Goal: Information Seeking & Learning: Learn about a topic

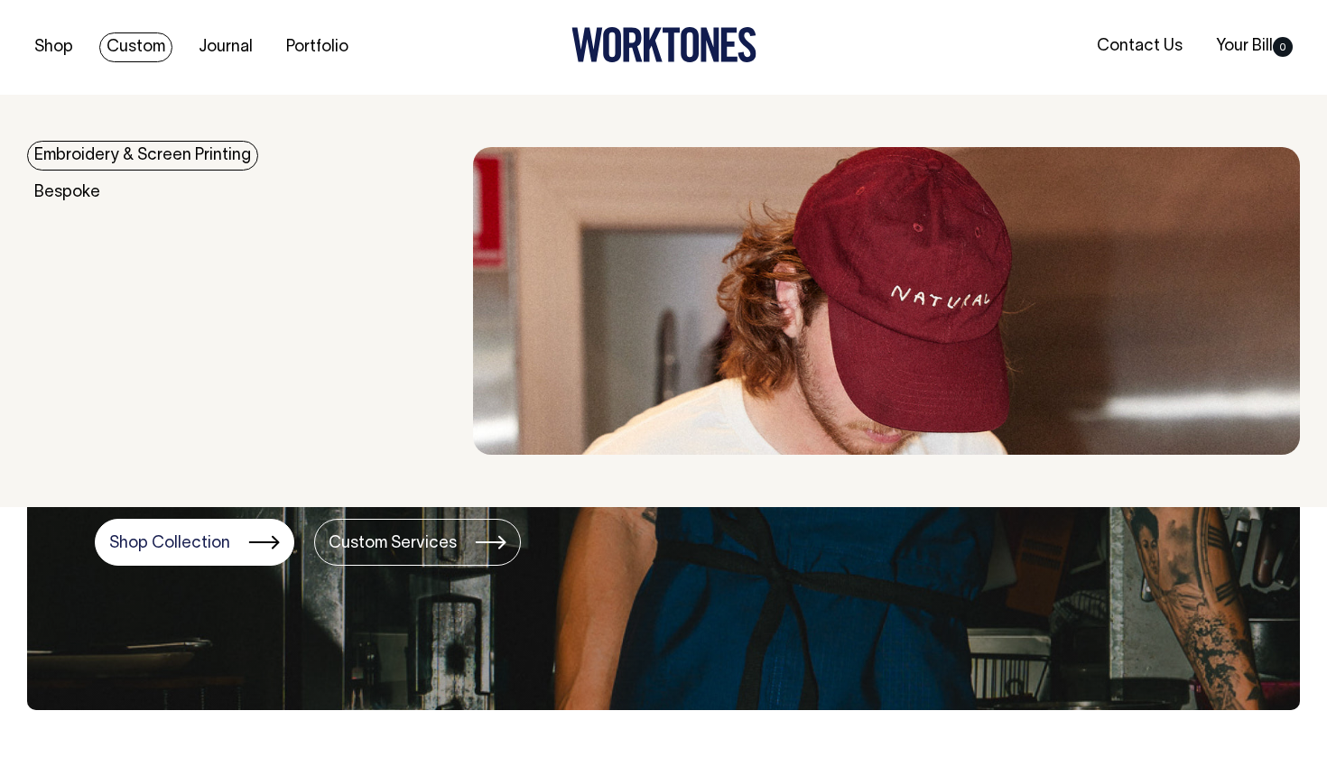
click at [106, 151] on link "Embroidery & Screen Printing" at bounding box center [142, 156] width 231 height 30
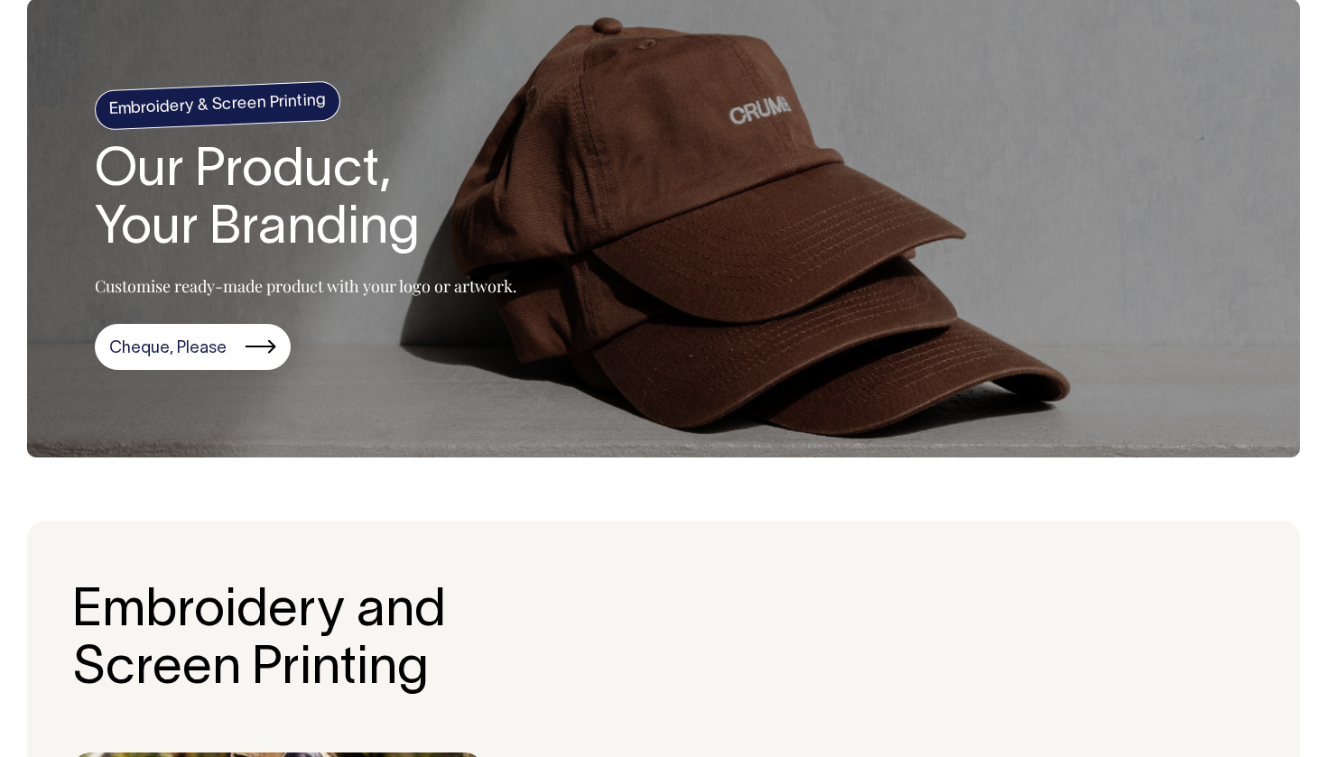
scroll to position [91, 0]
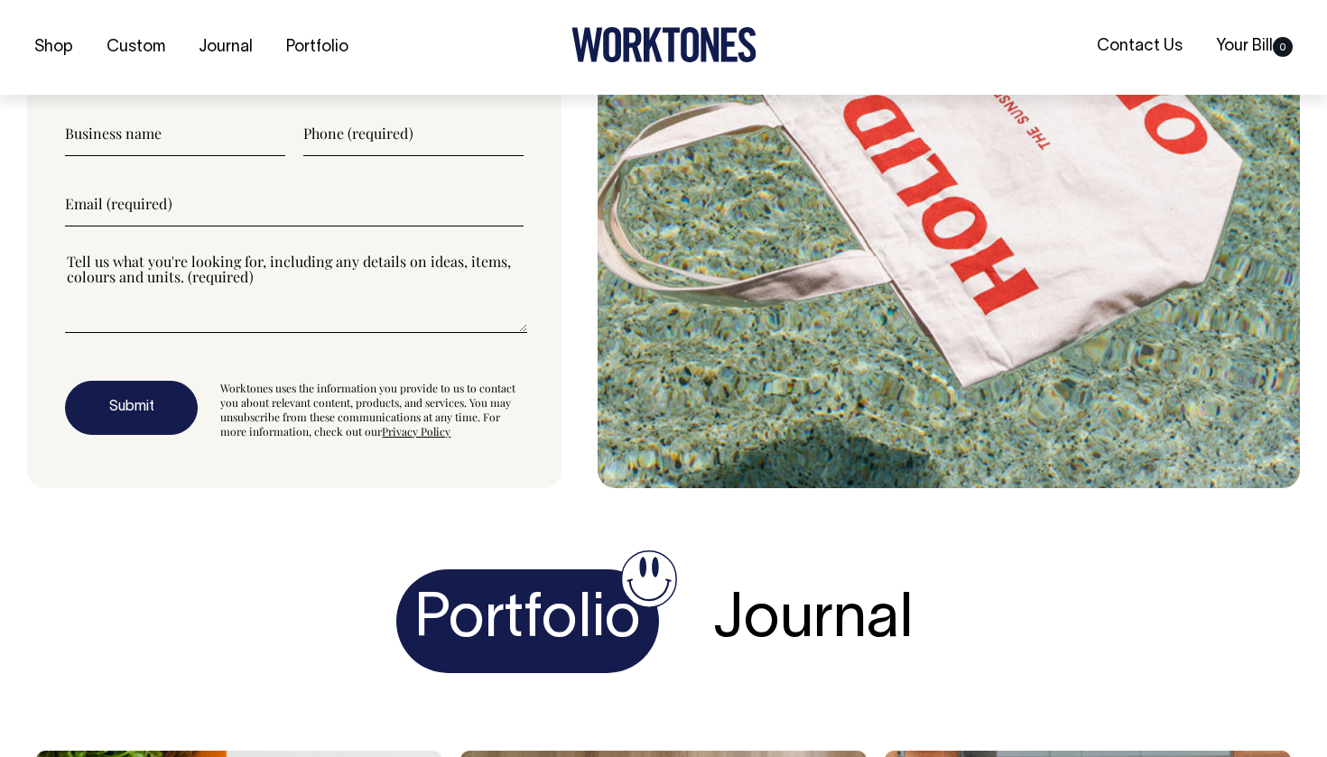
scroll to position [4940, 0]
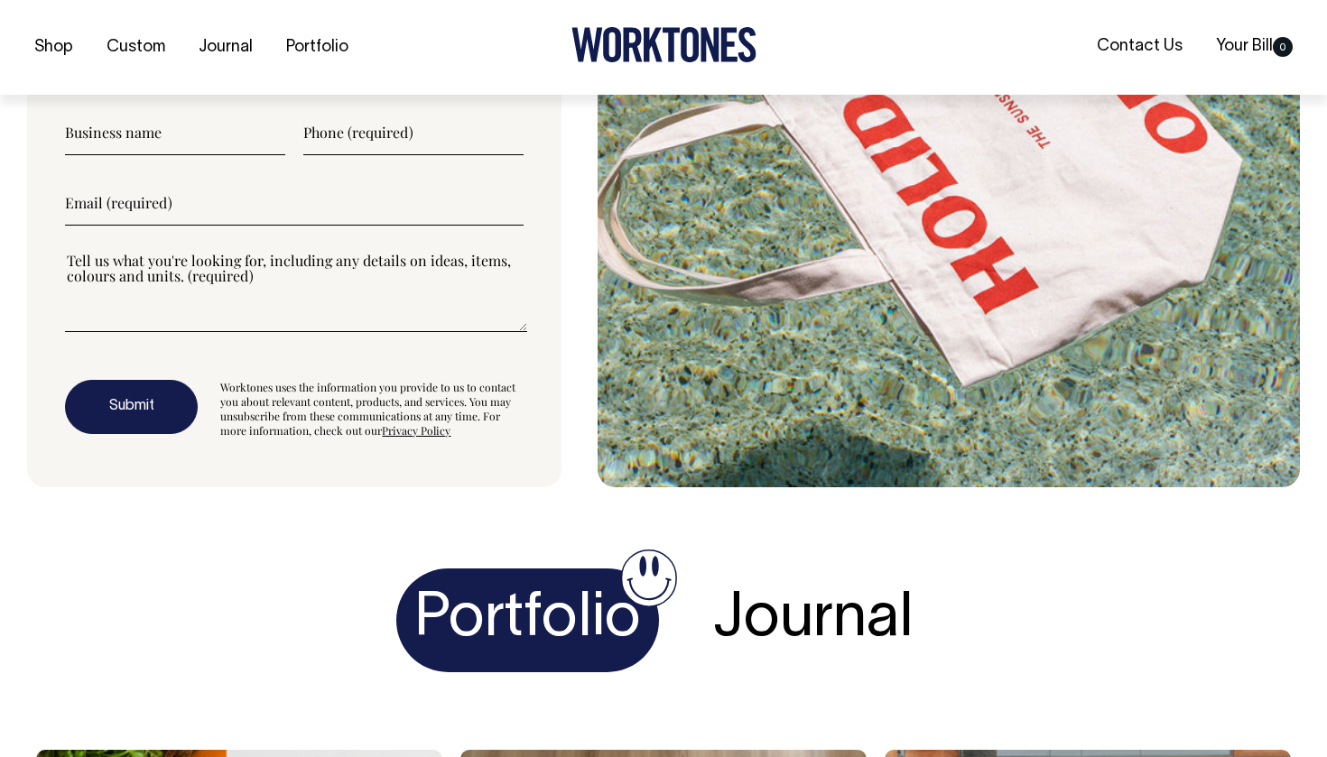
click at [818, 586] on h4 "Journal" at bounding box center [813, 621] width 236 height 104
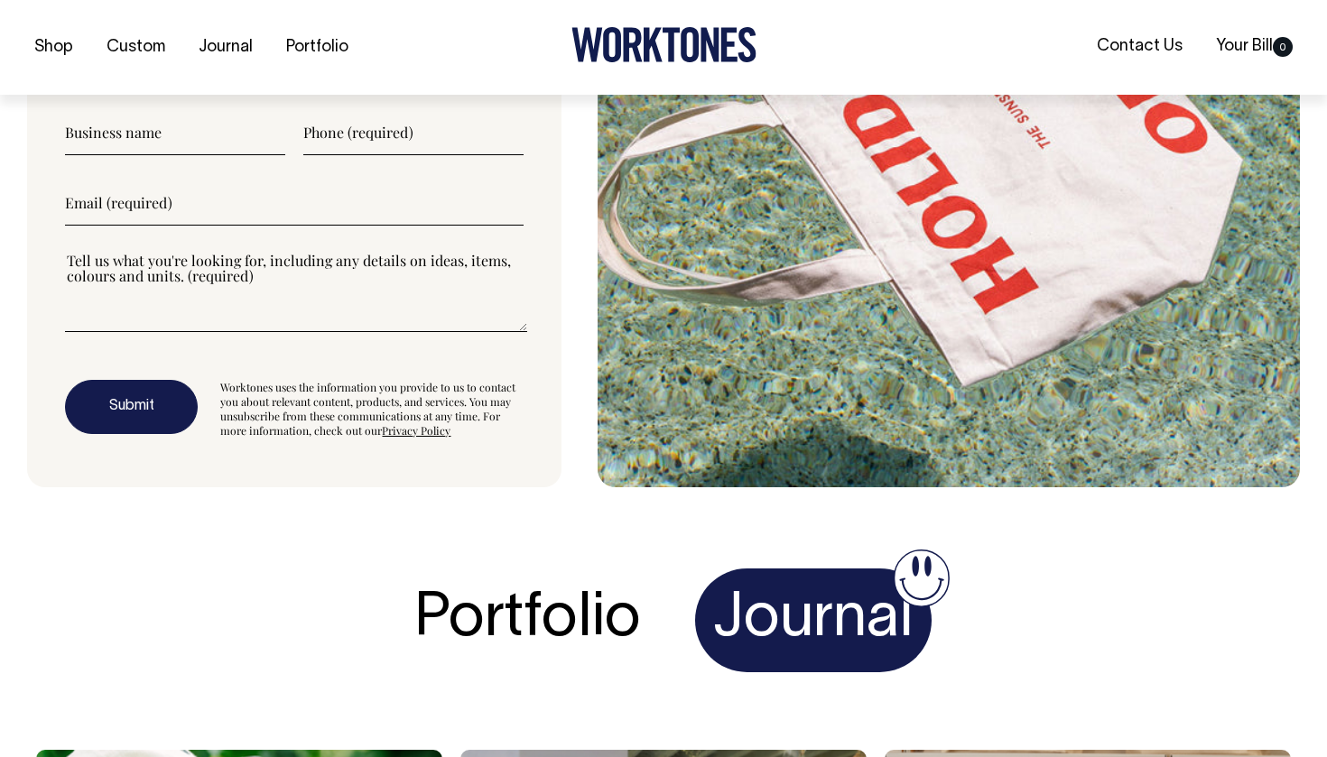
click at [616, 569] on h4 "Portfolio" at bounding box center [527, 621] width 263 height 104
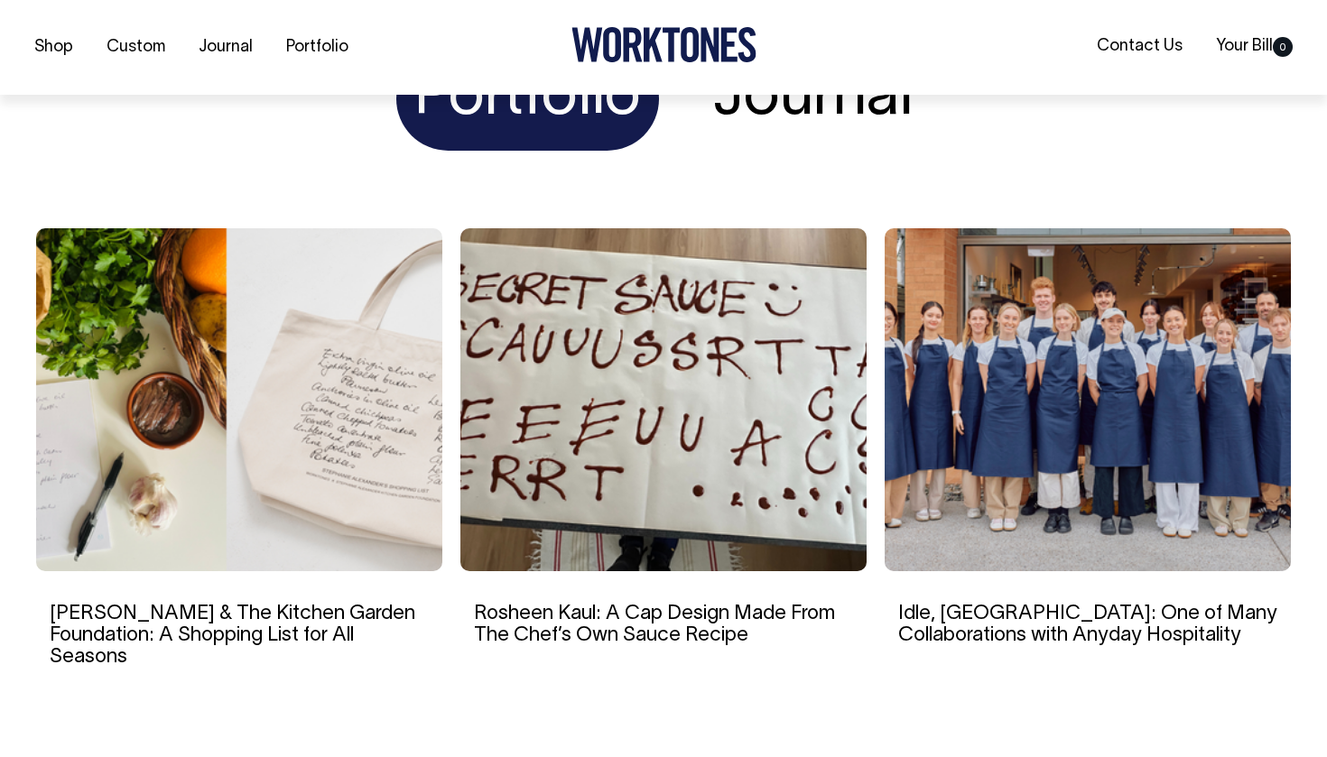
click at [771, 99] on h4 "Journal" at bounding box center [813, 99] width 236 height 104
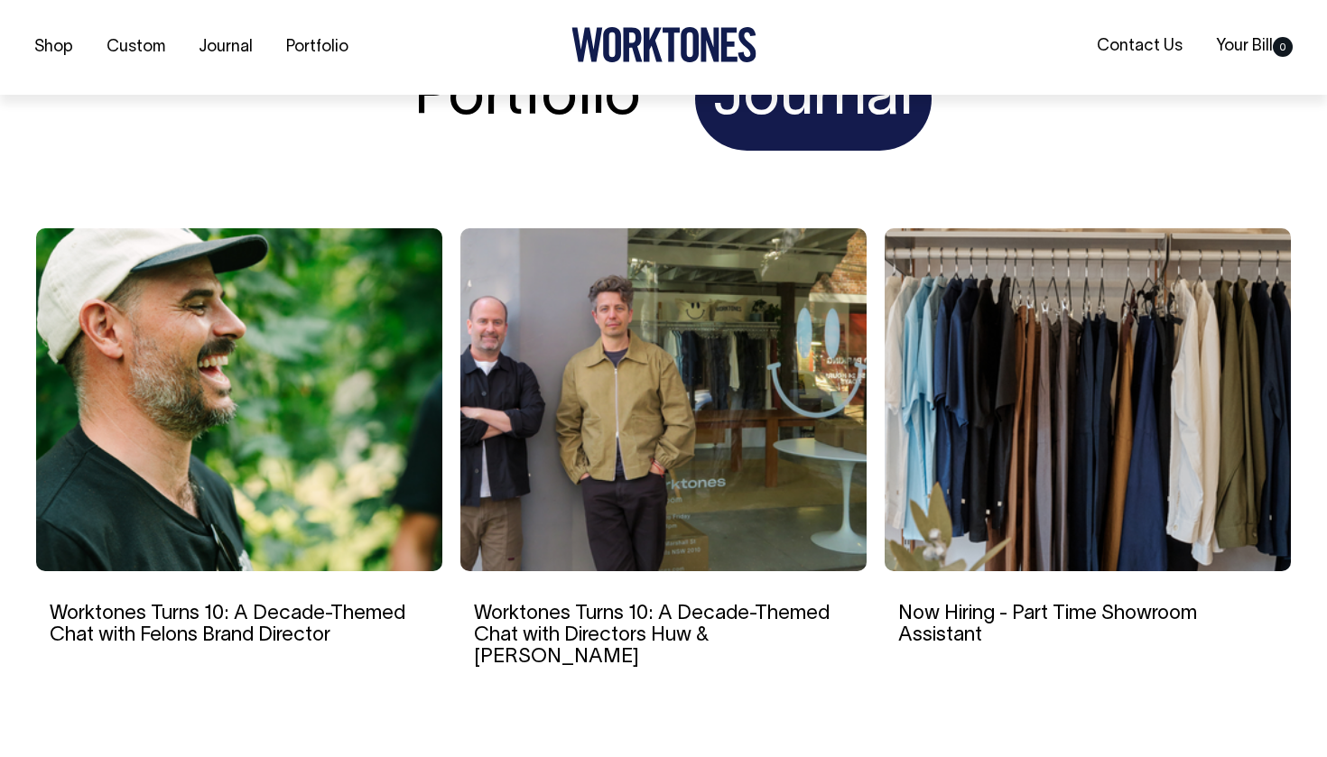
scroll to position [5463, 0]
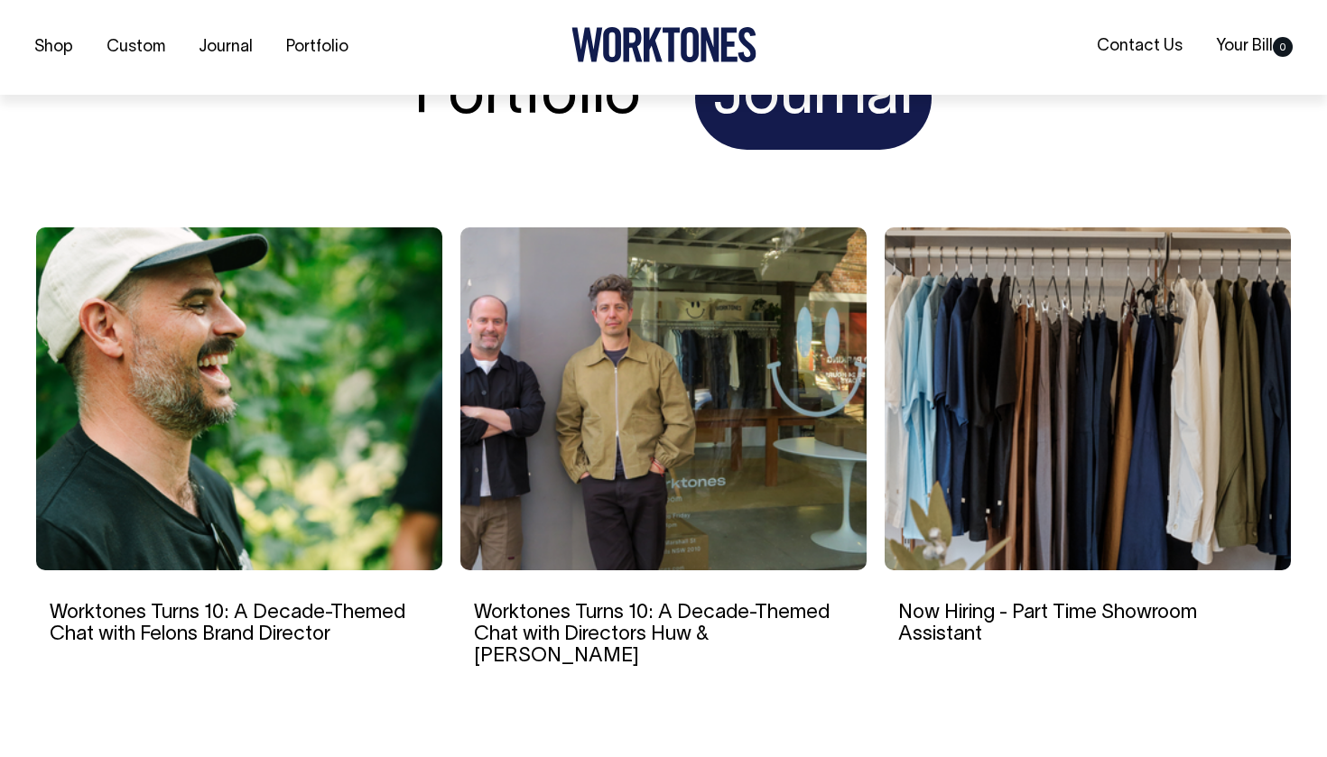
click at [653, 97] on div "Portfolio Journal" at bounding box center [663, 96] width 1273 height 136
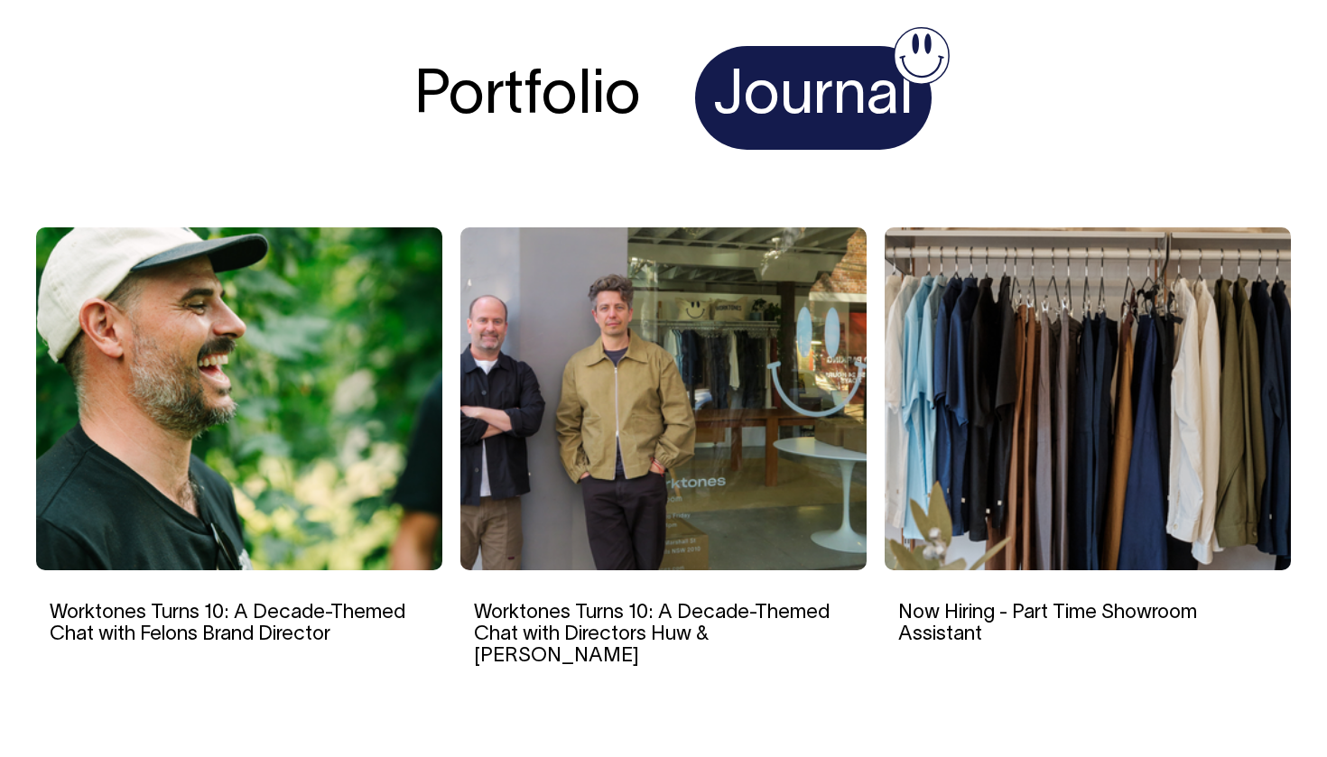
click at [651, 97] on h4 "Portfolio" at bounding box center [527, 98] width 263 height 104
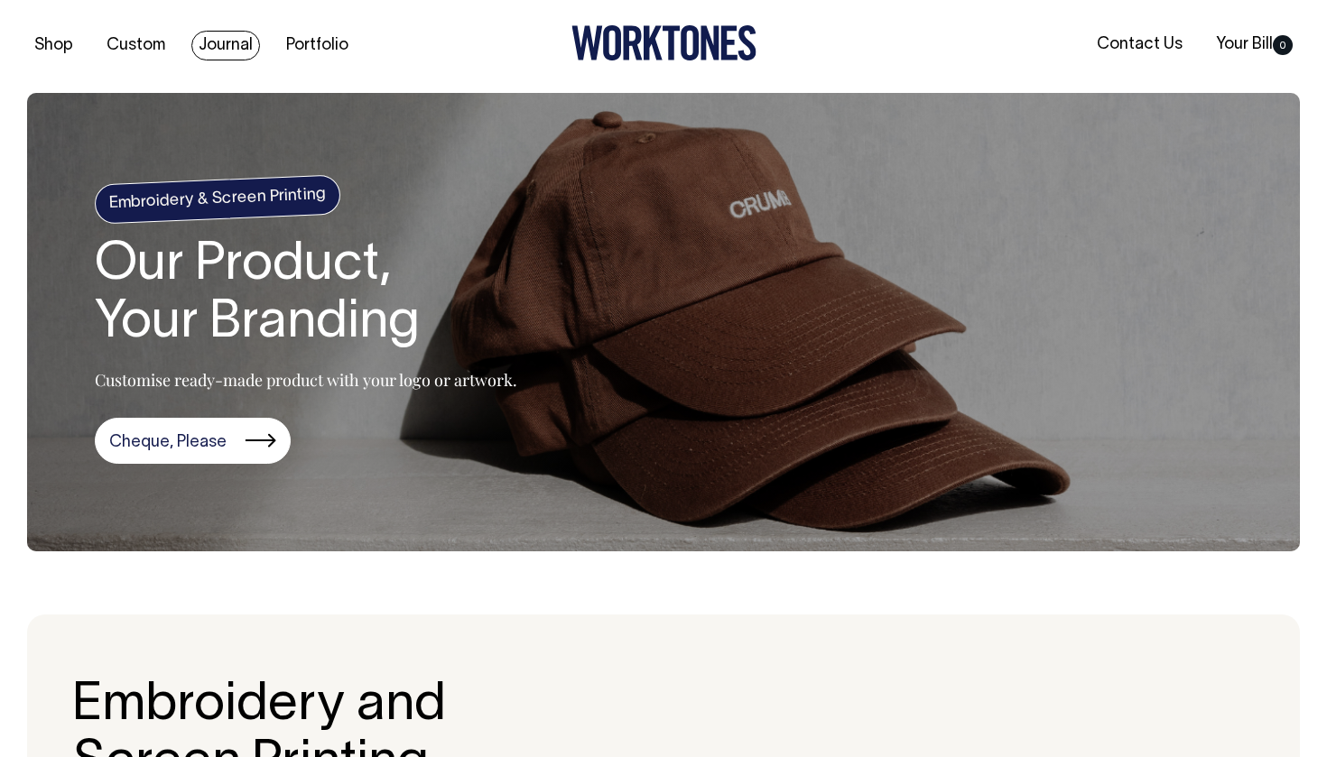
scroll to position [0, 0]
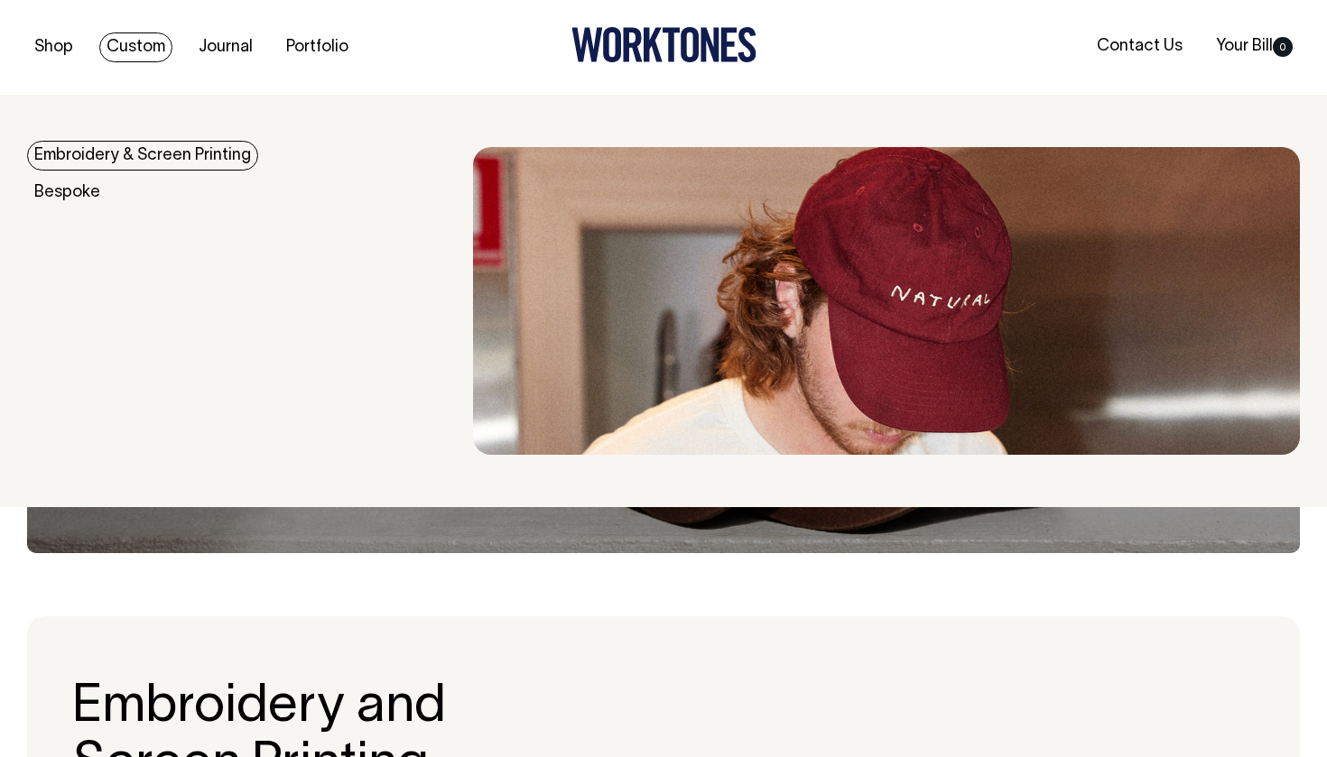
click at [106, 158] on link "Embroidery & Screen Printing" at bounding box center [142, 156] width 231 height 30
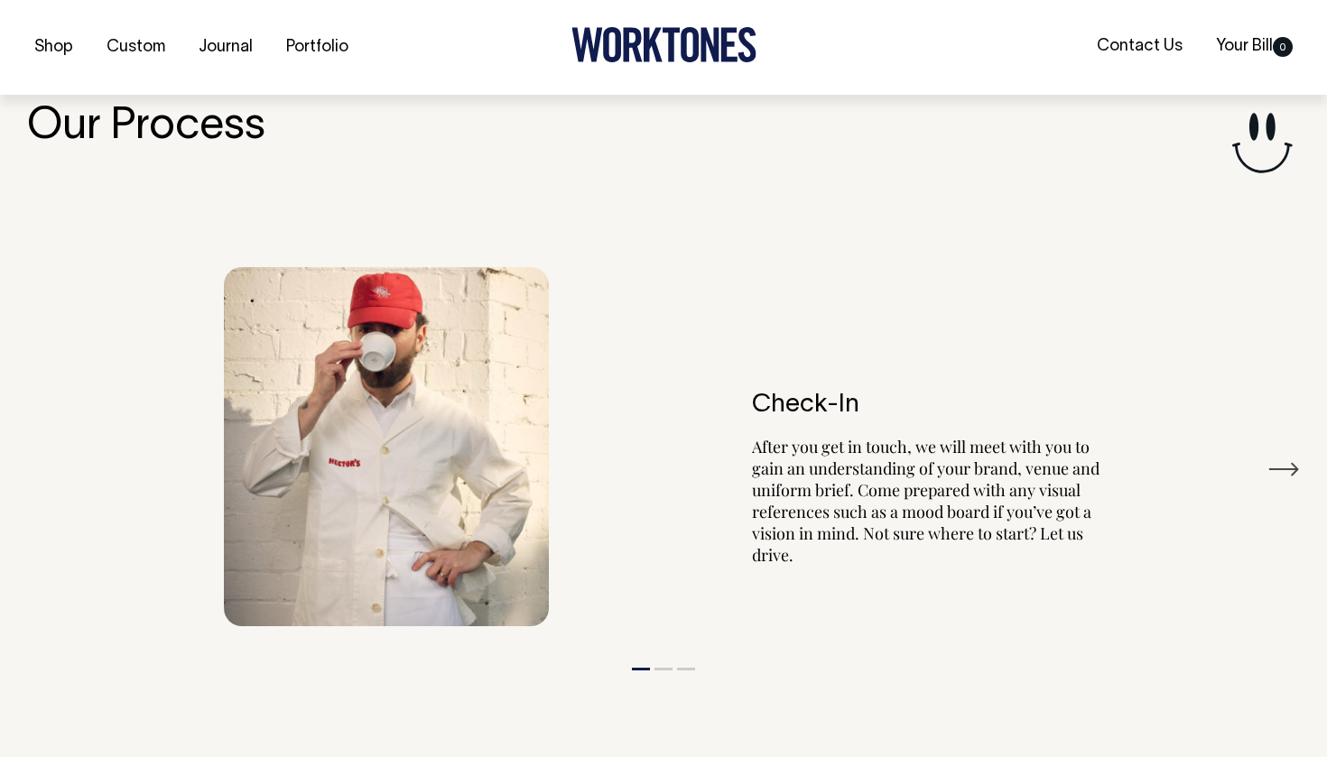
scroll to position [1964, 0]
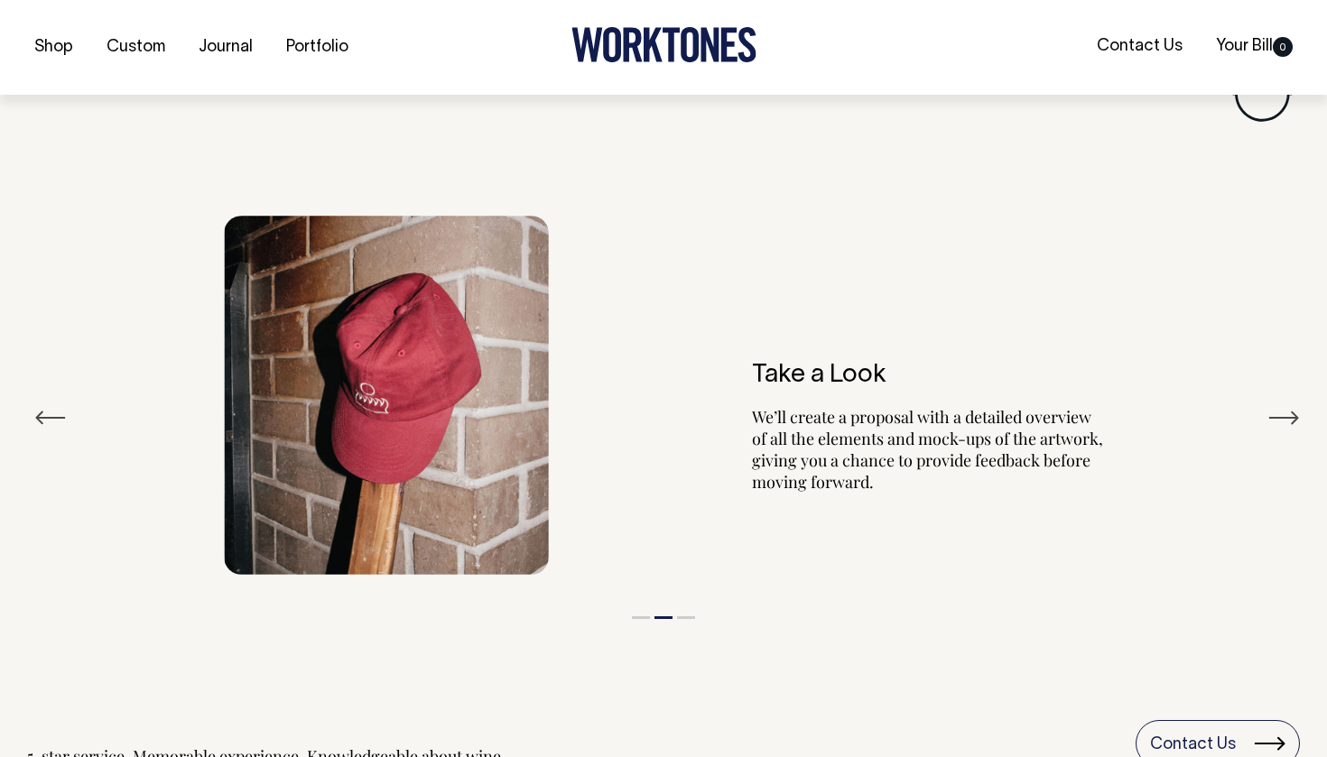
click at [1300, 412] on div "Our Process Previous Check-In After you get in touch, we will meet with you to …" at bounding box center [663, 409] width 1327 height 715
click at [1297, 412] on button "Next" at bounding box center [1283, 417] width 32 height 27
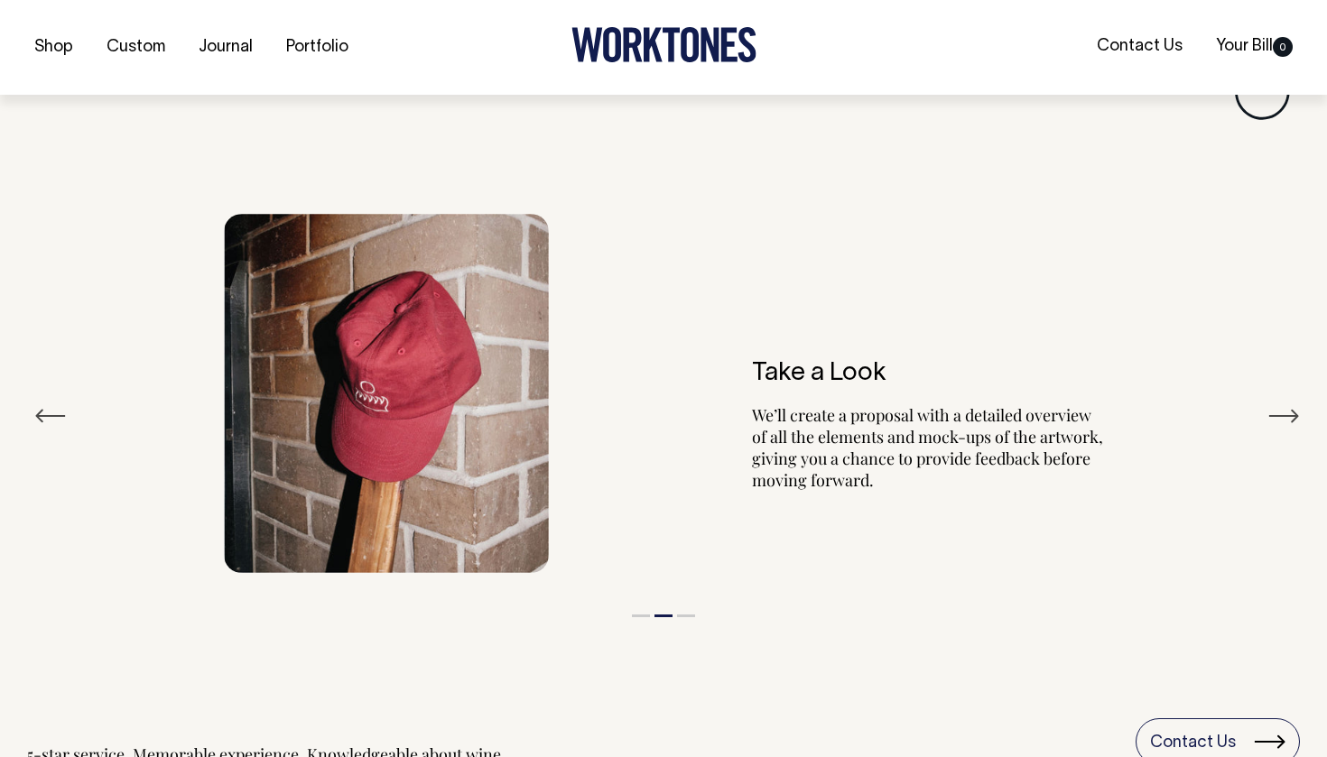
scroll to position [1967, 0]
click at [34, 405] on div "Take a Look We’ll create a proposal with a detailed overview of all the element…" at bounding box center [663, 392] width 1273 height 413
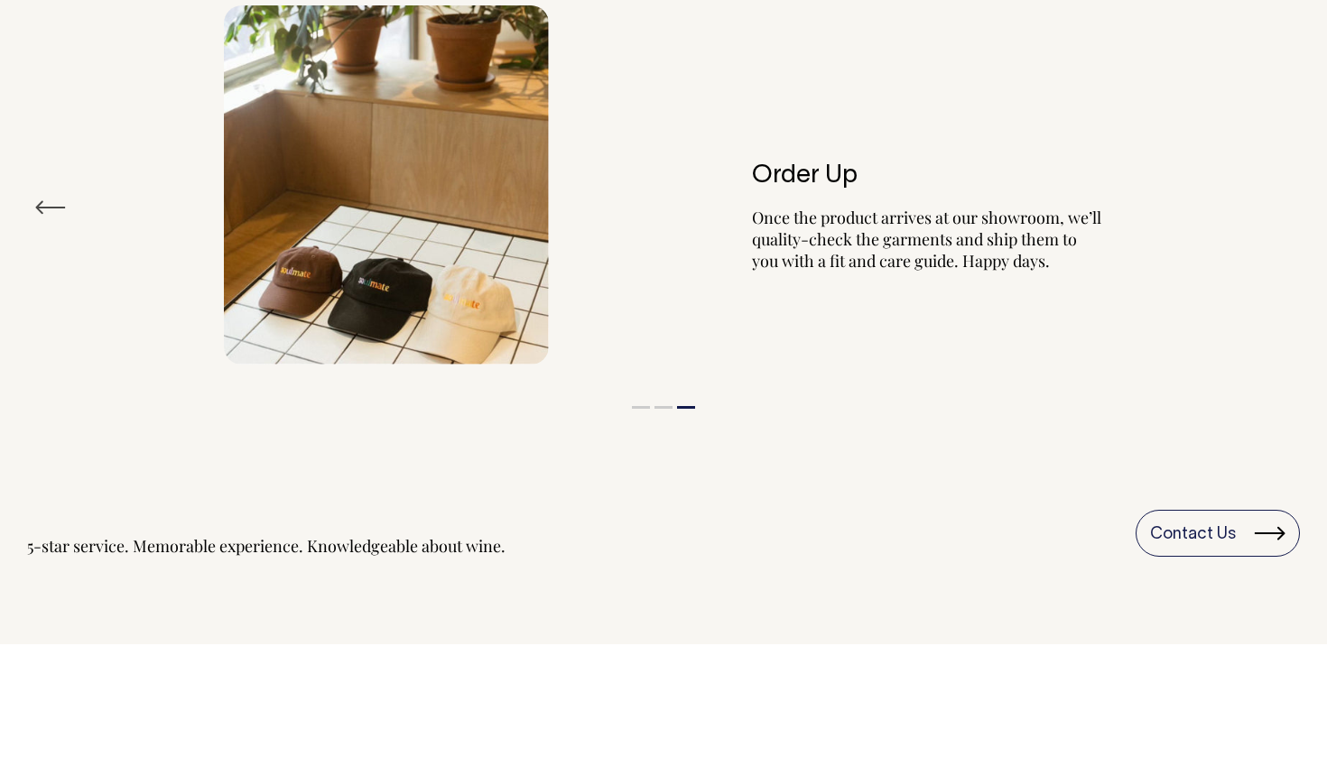
scroll to position [2135, 0]
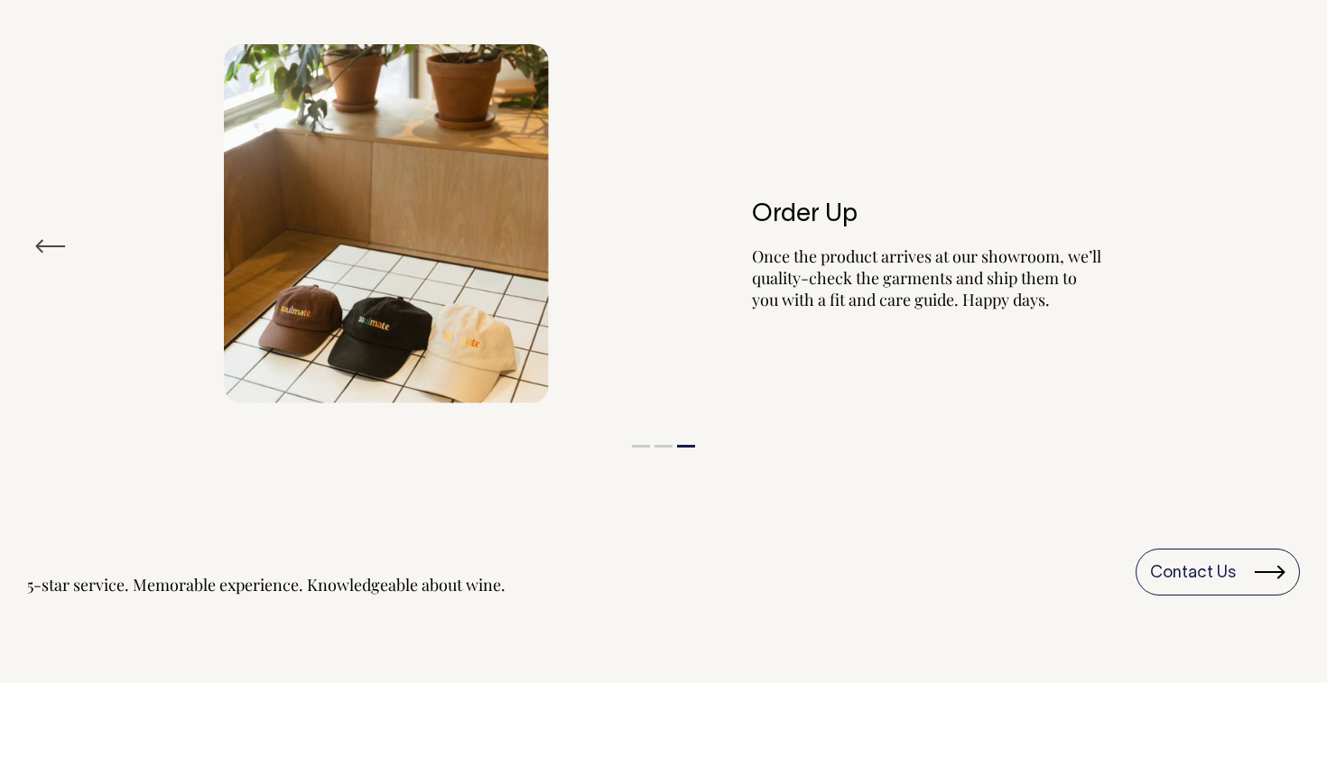
click at [42, 253] on button "Previous" at bounding box center [50, 246] width 32 height 27
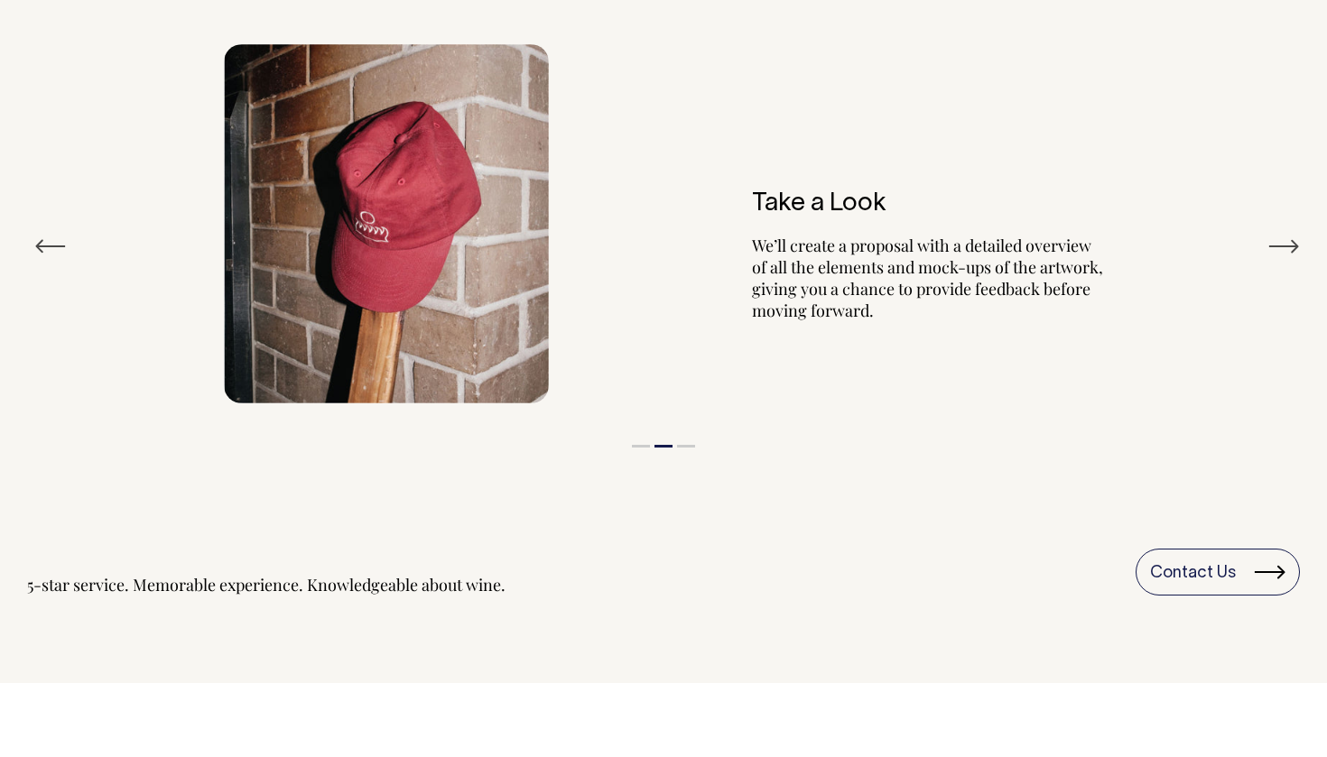
click at [42, 253] on button "Previous" at bounding box center [50, 246] width 32 height 27
click at [42, 250] on button "Previous" at bounding box center [50, 246] width 32 height 27
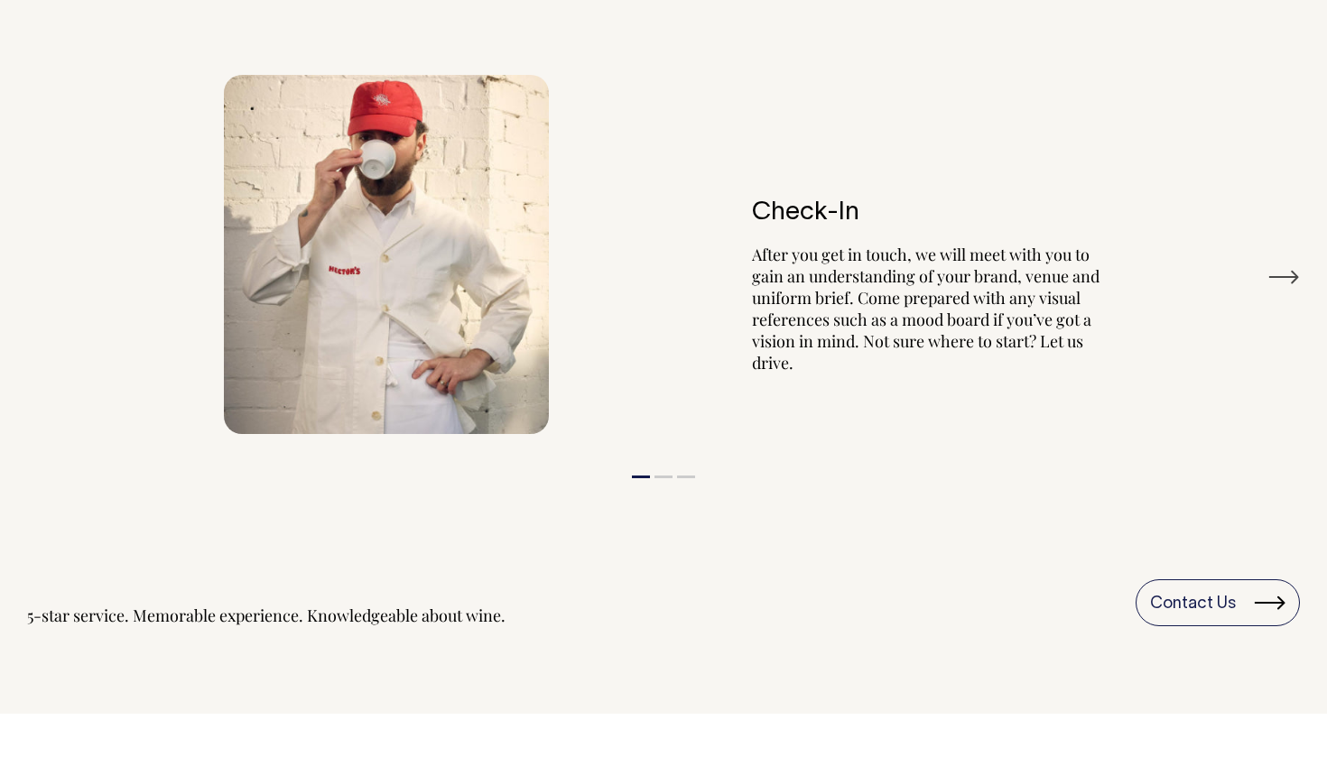
scroll to position [2104, 0]
click at [1281, 272] on button "Next" at bounding box center [1283, 277] width 32 height 27
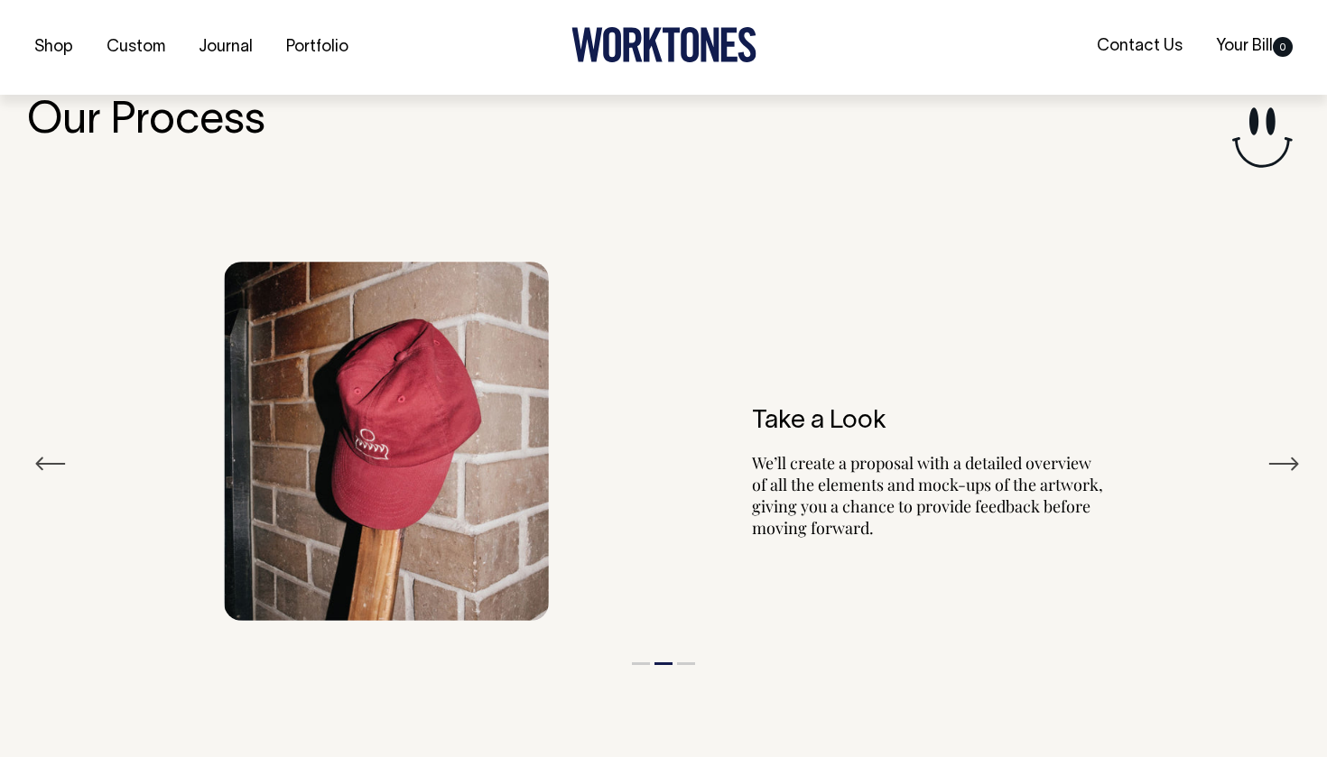
click at [1282, 465] on button "Next" at bounding box center [1283, 463] width 32 height 27
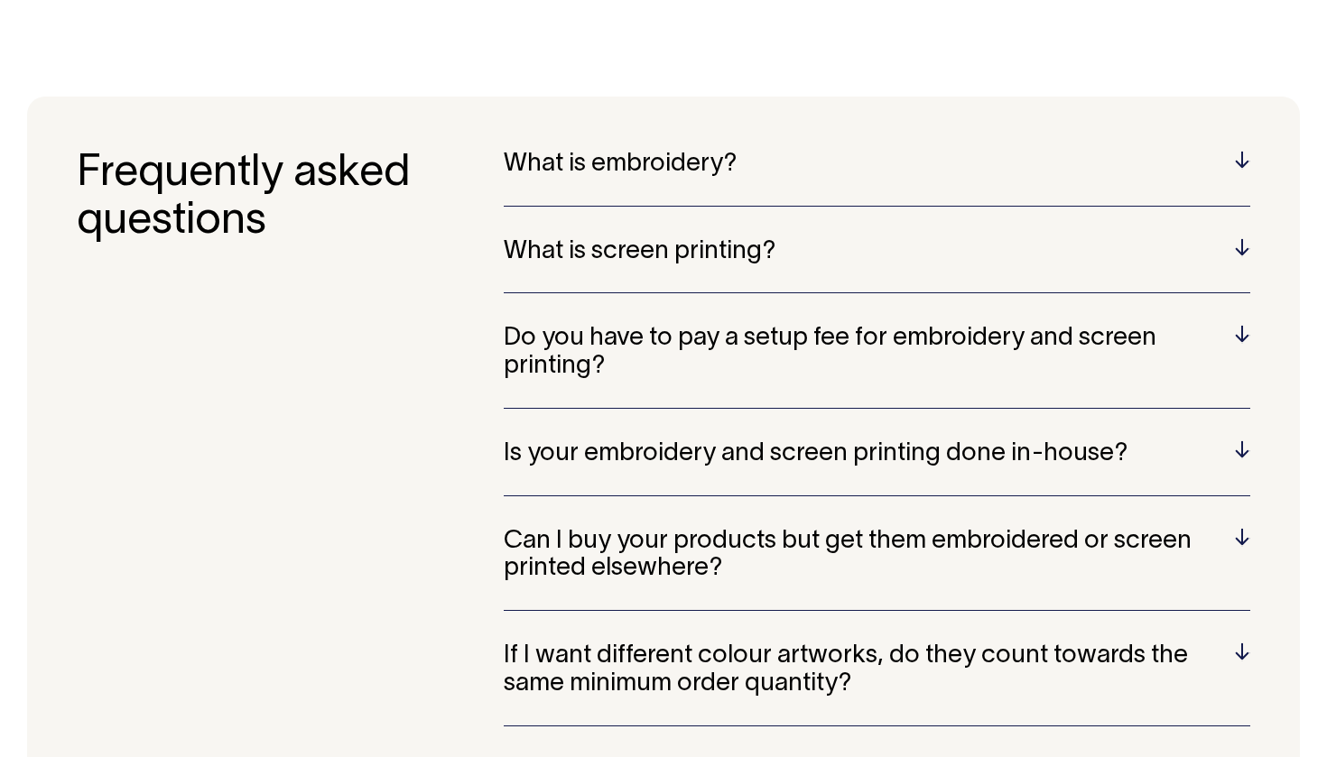
scroll to position [3560, 0]
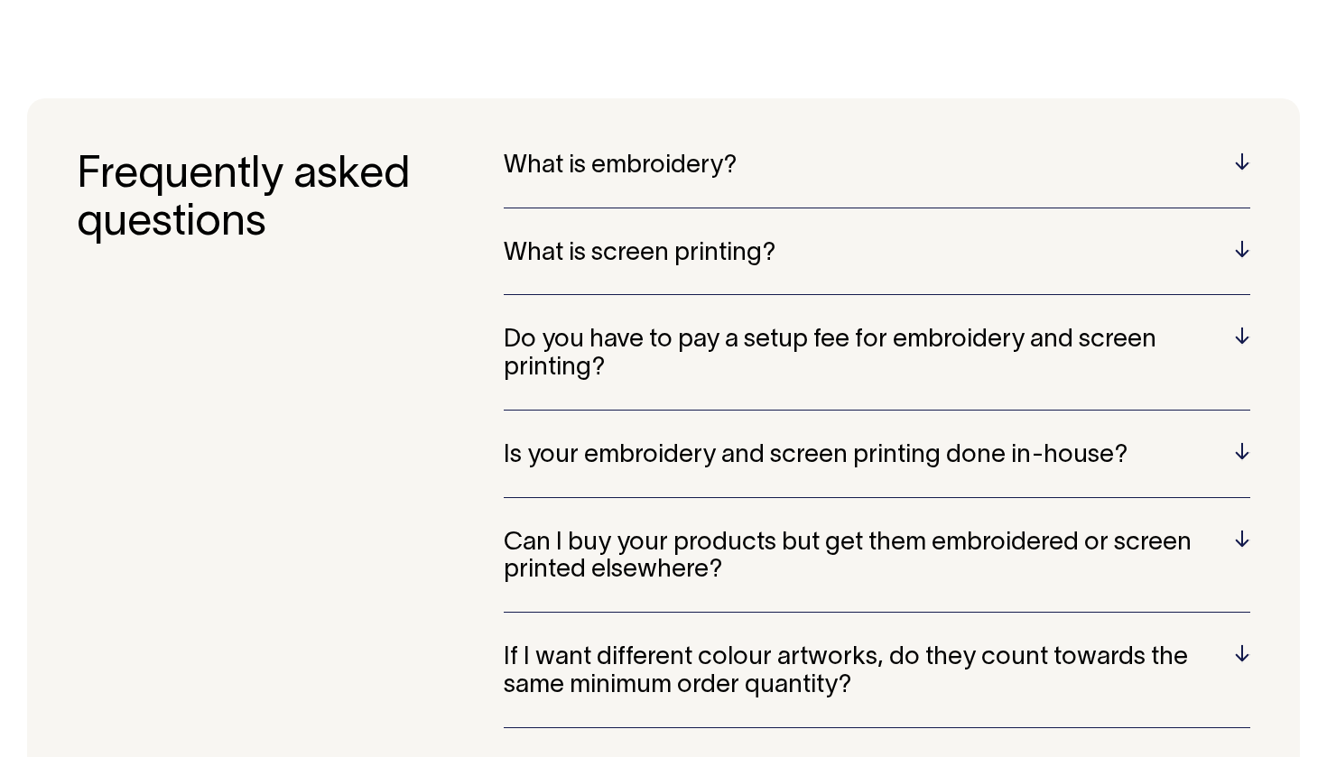
click at [775, 153] on h5 "What is embroidery?" at bounding box center [877, 167] width 746 height 28
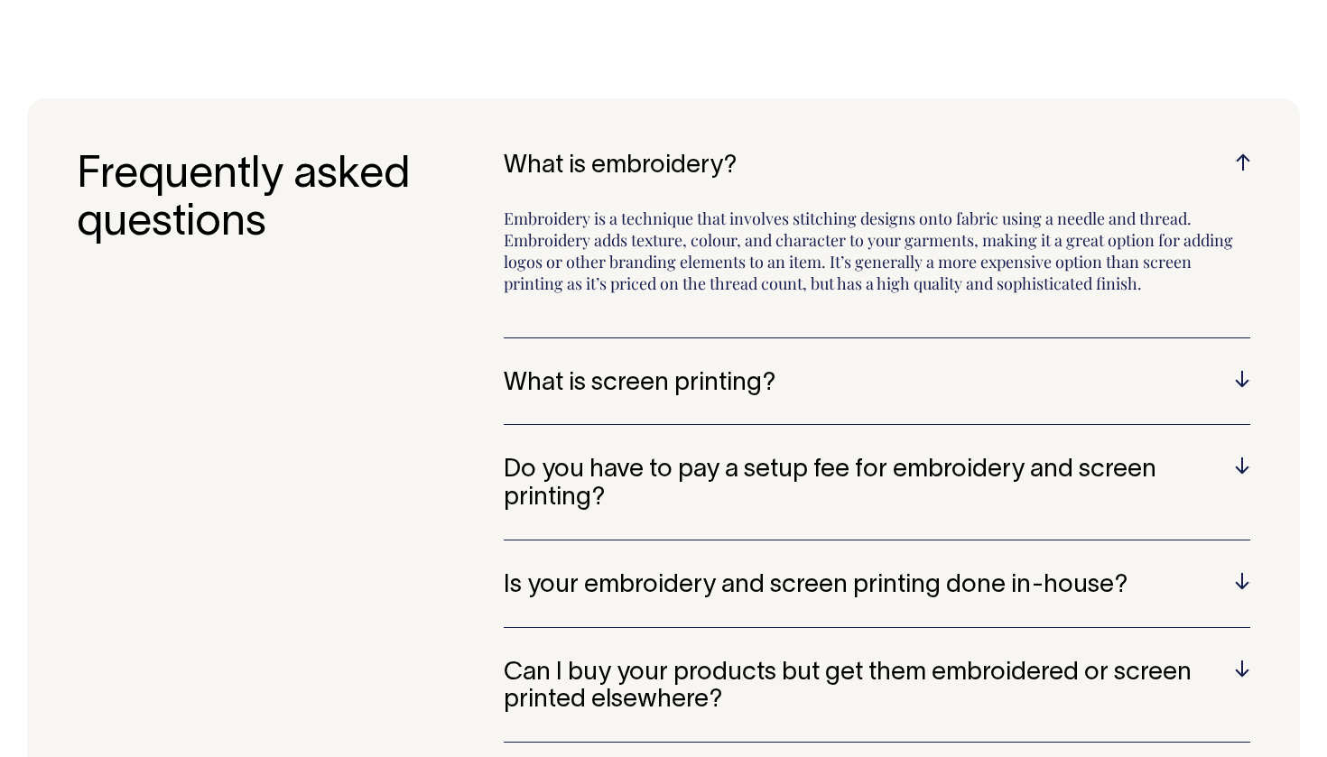
click at [811, 370] on h5 "What is screen printing?" at bounding box center [877, 384] width 746 height 28
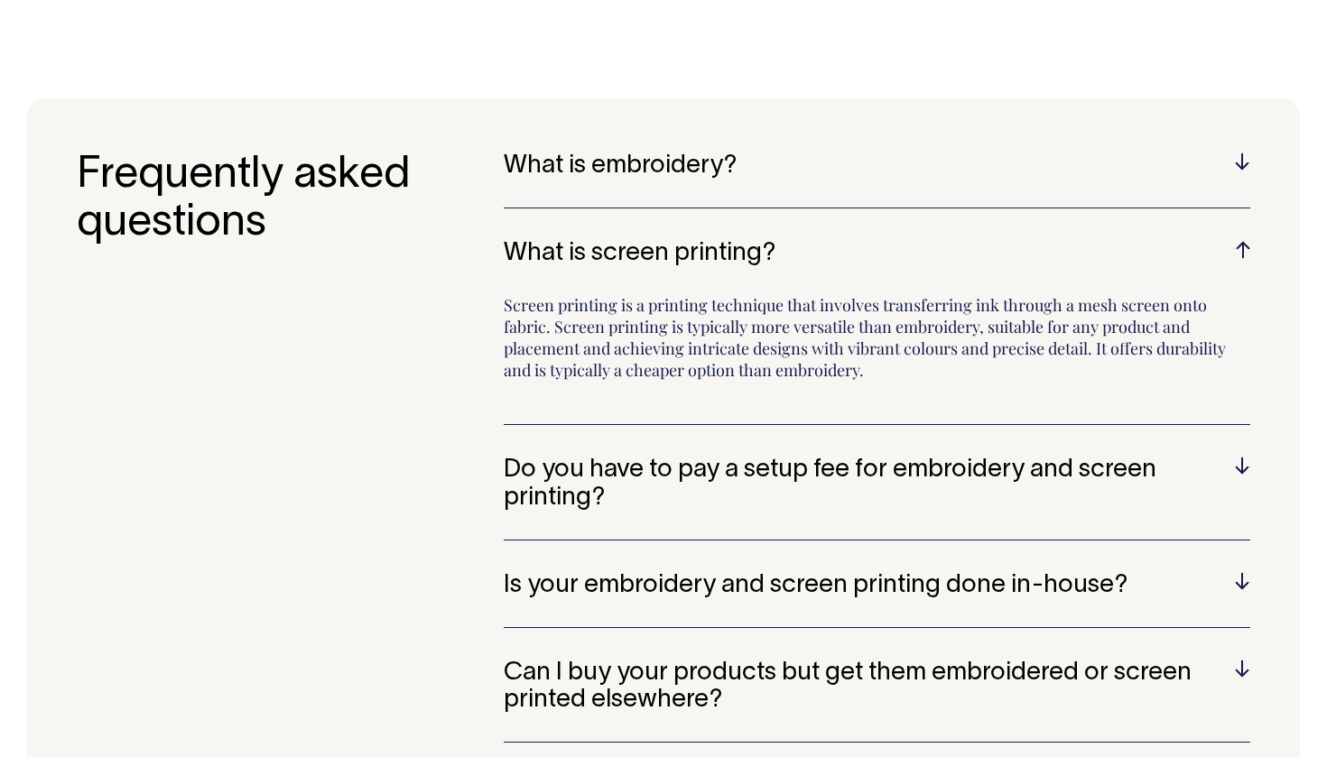
click at [832, 418] on div "What is embroidery? Embroidery is a technique that involves stitching designs o…" at bounding box center [877, 653] width 746 height 1000
click at [845, 425] on div "What is embroidery? Embroidery is a technique that involves stitching designs o…" at bounding box center [877, 653] width 746 height 1000
click at [845, 457] on h5 "Do you have to pay a setup fee for embroidery and screen printing?" at bounding box center [877, 485] width 746 height 56
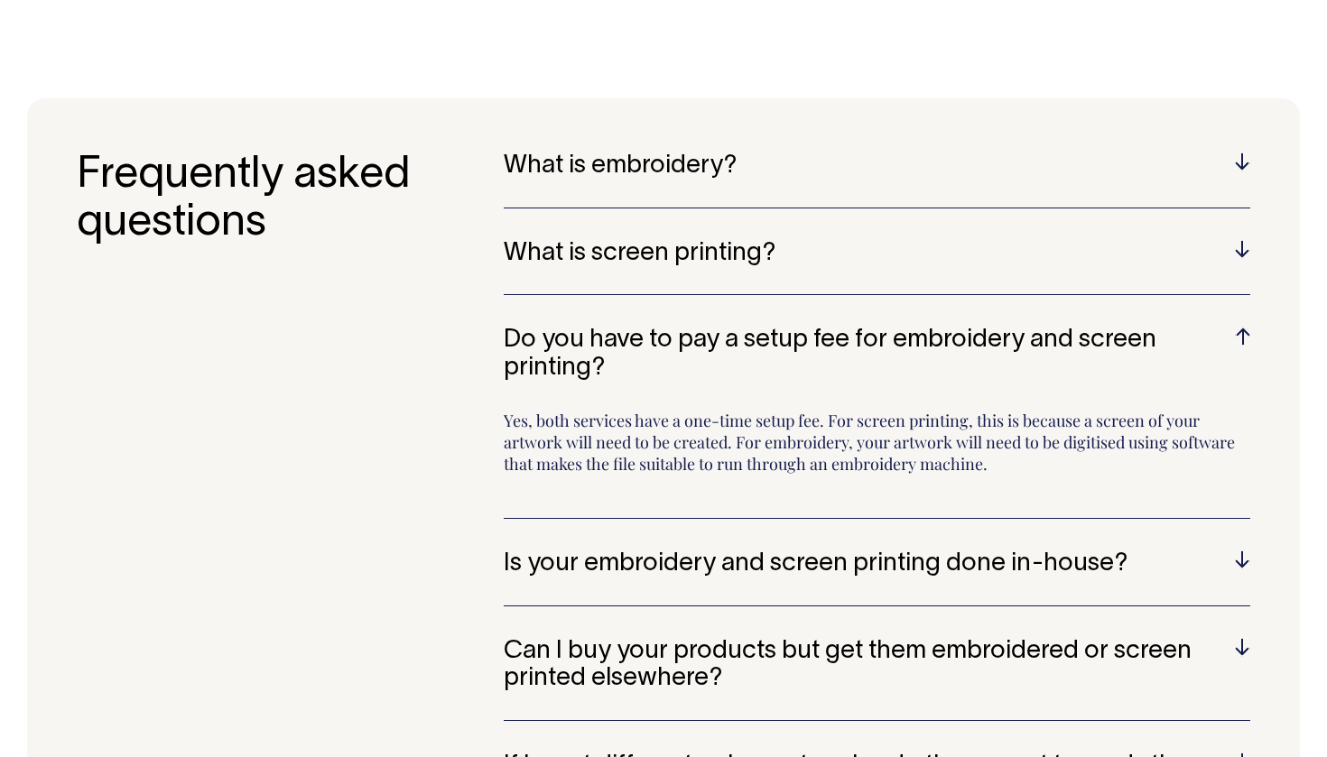
click at [820, 327] on h5 "Do you have to pay a setup fee for embroidery and screen printing?" at bounding box center [877, 355] width 746 height 56
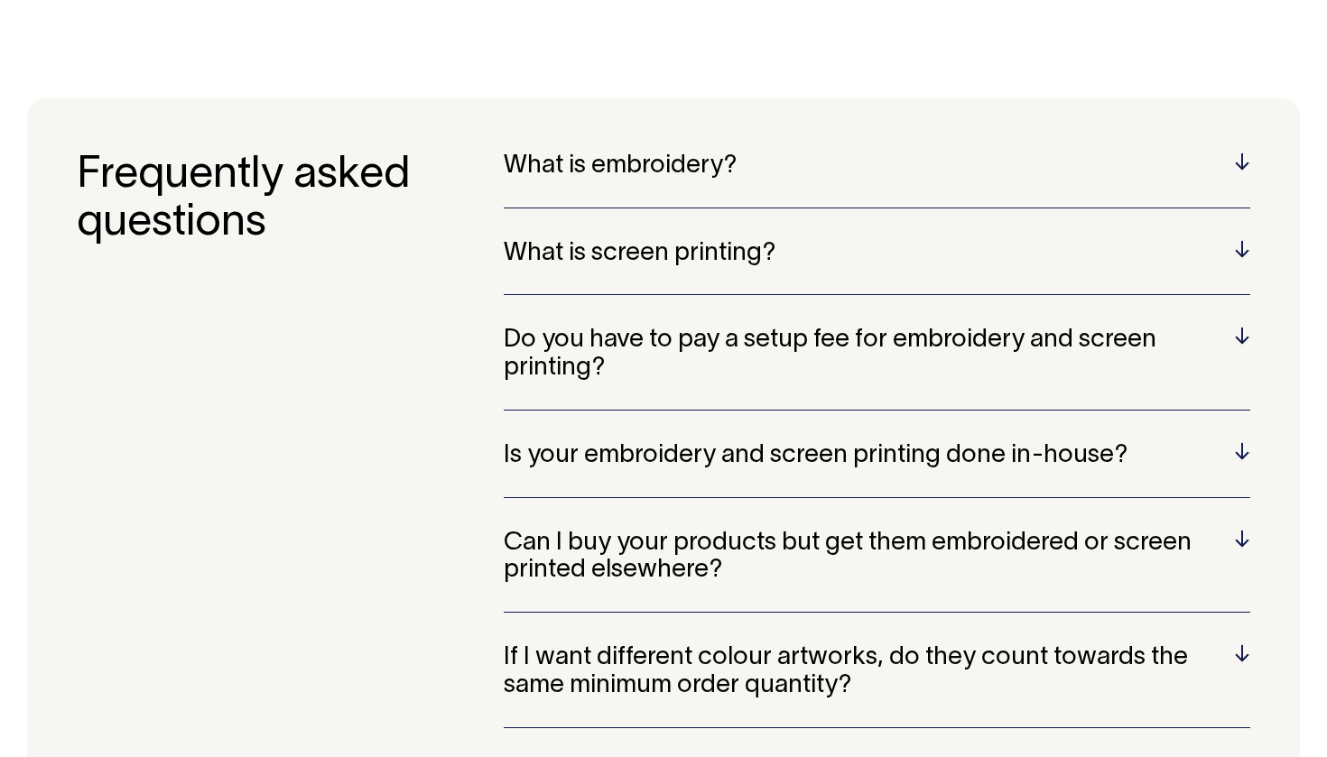
click at [887, 442] on h5 "Is your embroidery and screen printing done in-house?" at bounding box center [877, 456] width 746 height 28
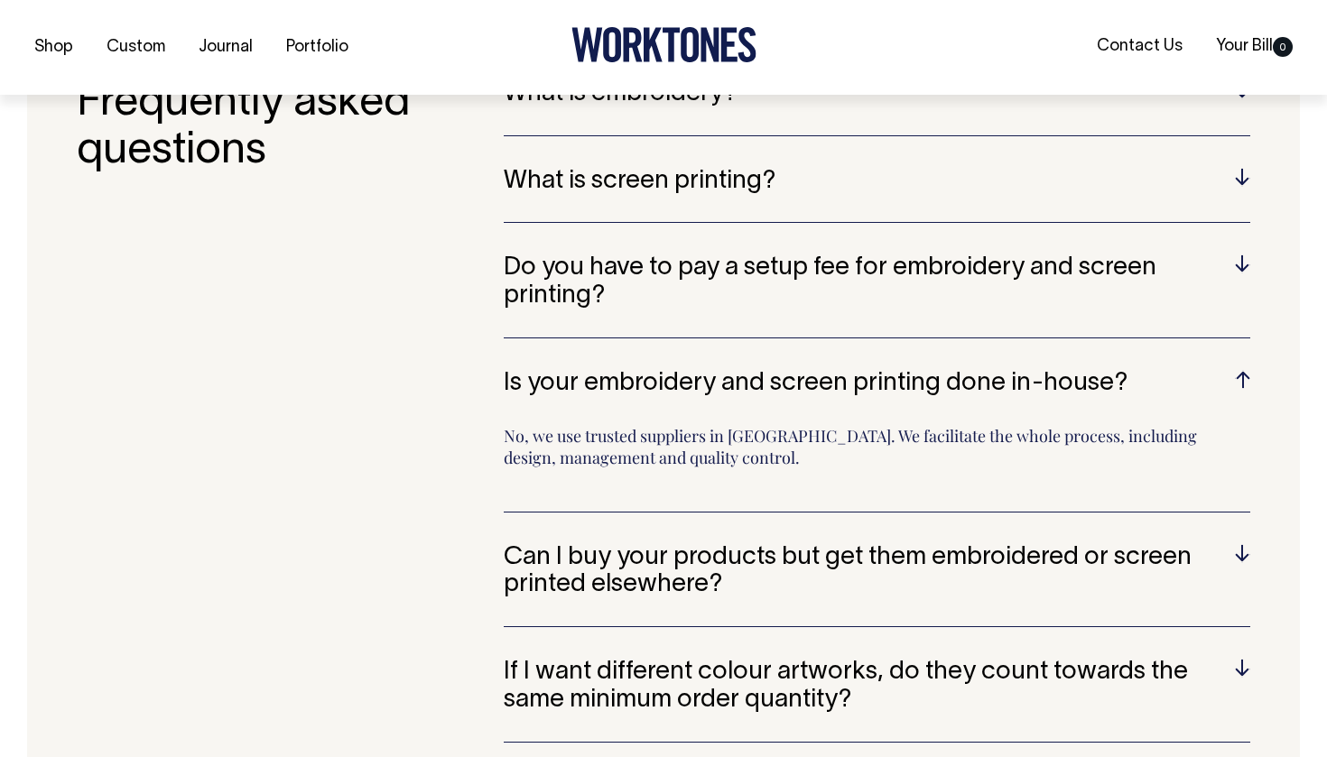
scroll to position [3633, 0]
click at [959, 543] on h5 "Can I buy your products but get them embroidered or screen printed elsewhere?" at bounding box center [877, 571] width 746 height 56
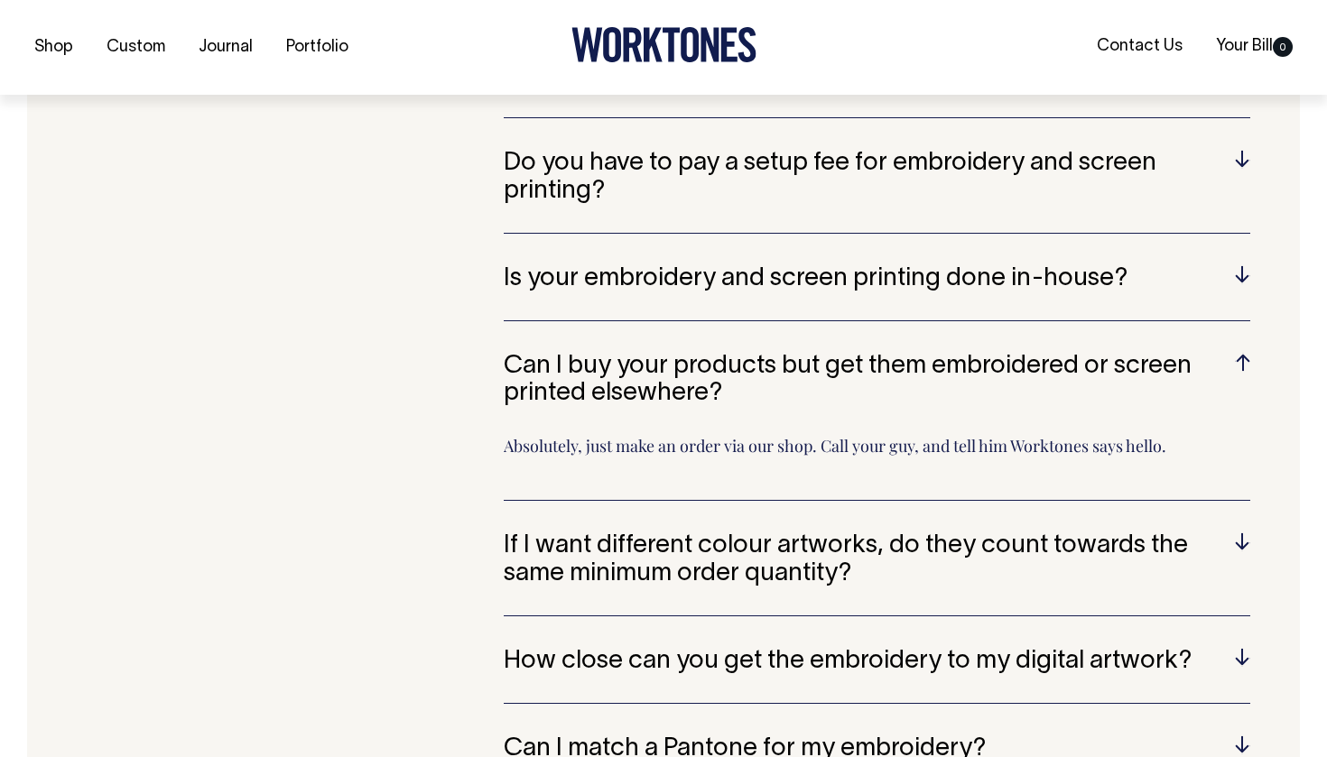
scroll to position [3738, 0]
